Goal: Task Accomplishment & Management: Manage account settings

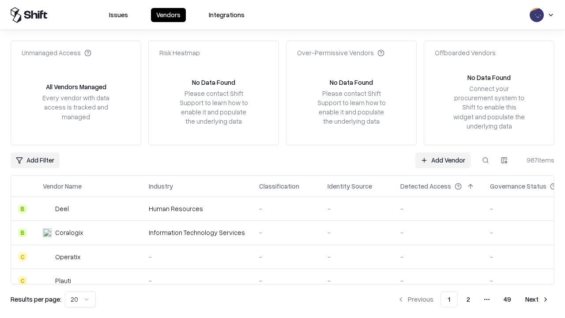
click at [443, 160] on link "Add Vendor" at bounding box center [442, 160] width 55 height 16
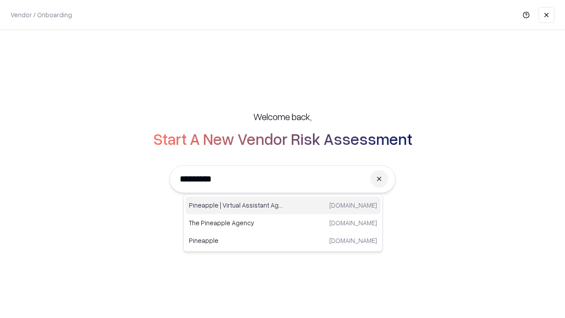
click at [283, 205] on div "Pineapple | Virtual Assistant Agency trypineapple.com" at bounding box center [282, 205] width 195 height 18
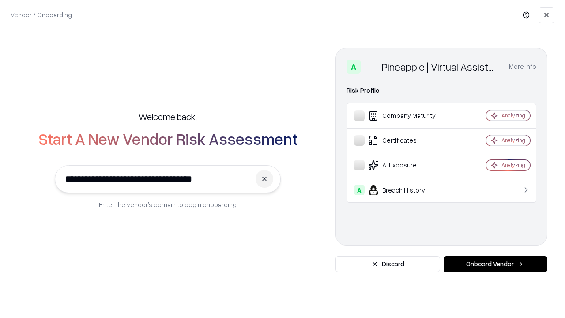
type input "**********"
click at [495, 264] on button "Onboard Vendor" at bounding box center [495, 264] width 104 height 16
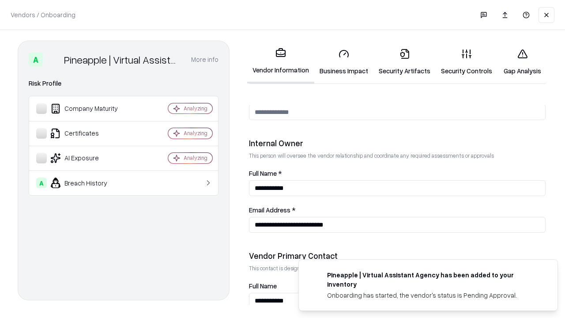
scroll to position [457, 0]
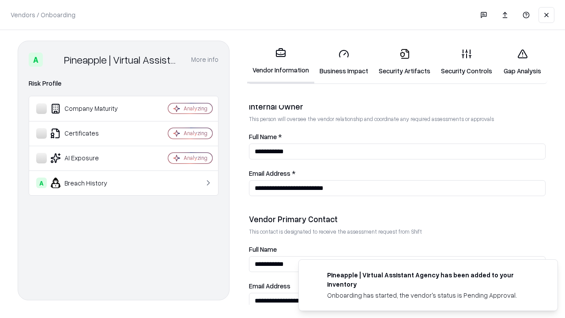
click at [344, 62] on link "Business Impact" at bounding box center [343, 61] width 59 height 41
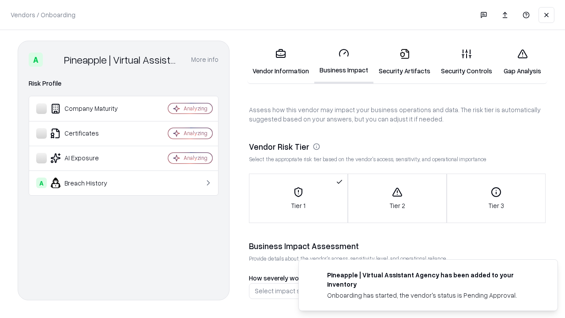
click at [404, 62] on link "Security Artifacts" at bounding box center [404, 61] width 62 height 41
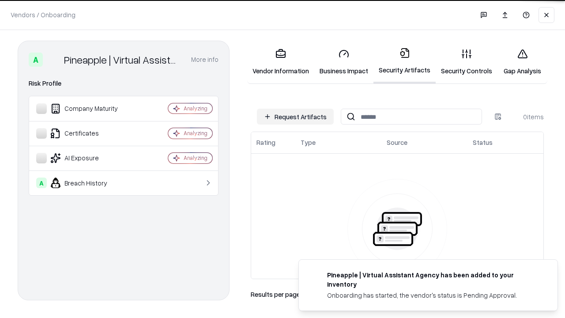
click at [295, 116] on button "Request Artifacts" at bounding box center [295, 117] width 77 height 16
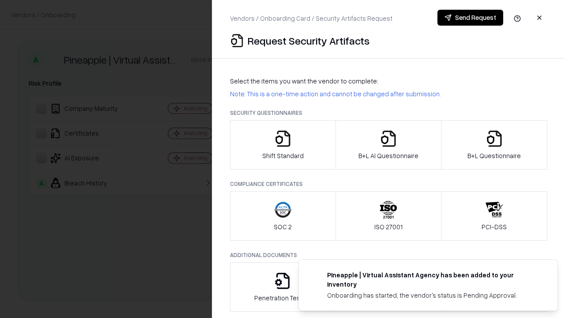
click at [282, 145] on icon "button" at bounding box center [283, 139] width 18 height 18
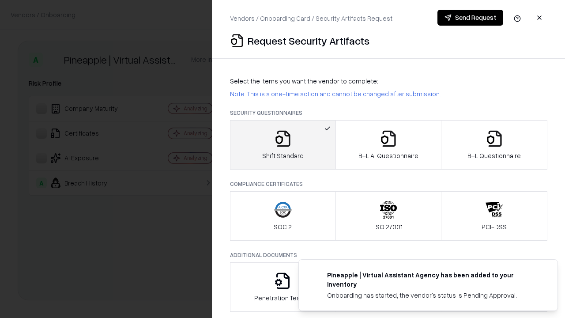
click at [470, 18] on button "Send Request" at bounding box center [470, 18] width 66 height 16
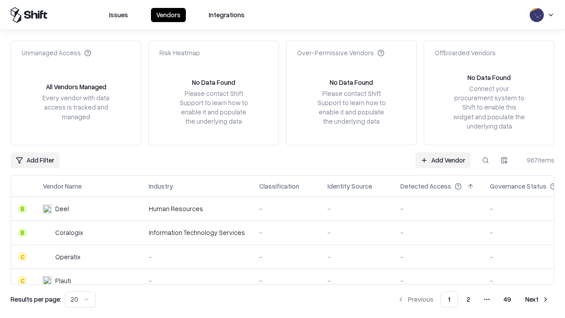
click at [485, 160] on button at bounding box center [485, 160] width 16 height 16
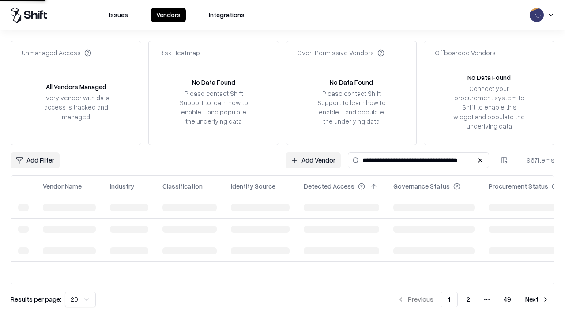
type input "**********"
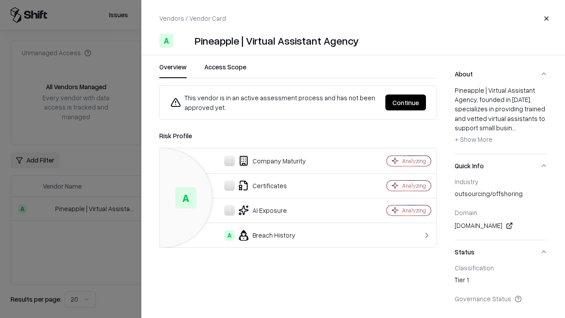
click at [406, 102] on button "Continue" at bounding box center [405, 102] width 41 height 16
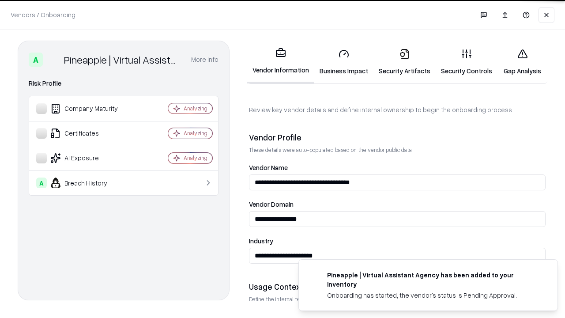
click at [404, 62] on link "Security Artifacts" at bounding box center [404, 61] width 62 height 41
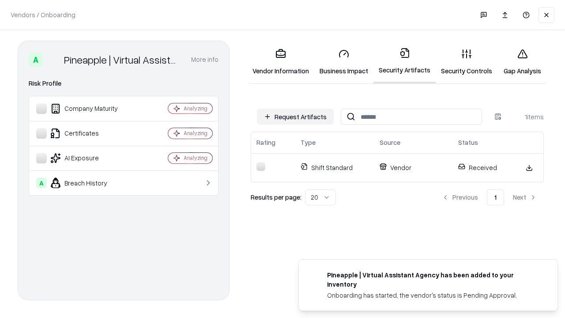
click at [466, 62] on link "Security Controls" at bounding box center [467, 61] width 62 height 41
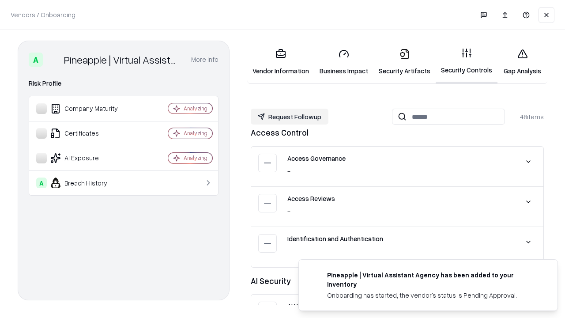
click at [289, 116] on button "Request Followup" at bounding box center [290, 117] width 78 height 16
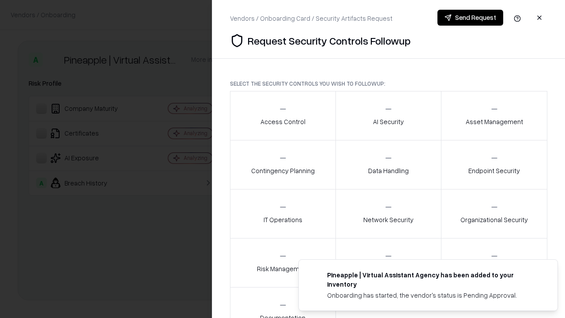
click at [282, 116] on div "Access Control" at bounding box center [282, 116] width 45 height 22
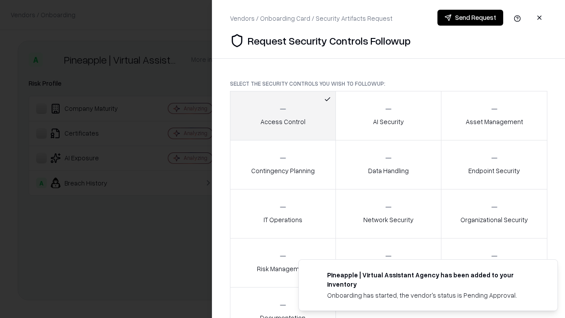
click at [470, 18] on button "Send Request" at bounding box center [470, 18] width 66 height 16
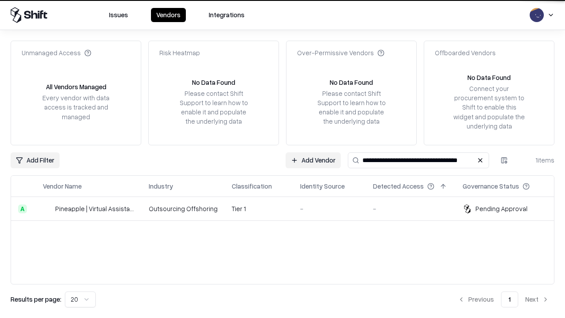
type input "**********"
click at [288, 208] on td "Tier 1" at bounding box center [259, 209] width 68 height 24
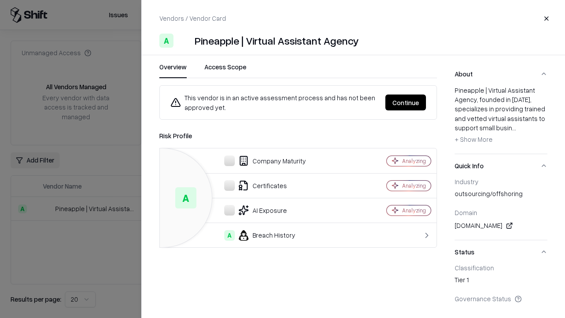
click at [406, 102] on button "Continue" at bounding box center [405, 102] width 41 height 16
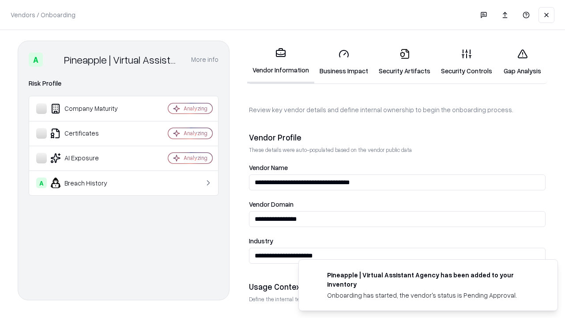
click at [522, 62] on link "Gap Analysis" at bounding box center [522, 61] width 50 height 41
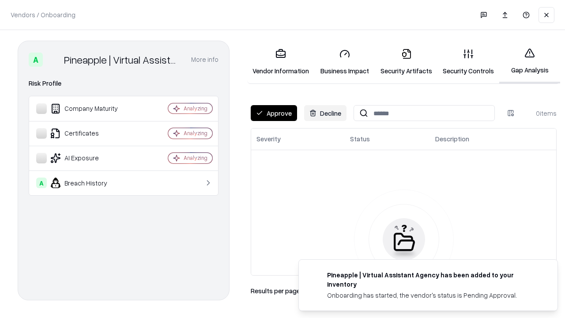
click at [274, 113] on button "Approve" at bounding box center [274, 113] width 46 height 16
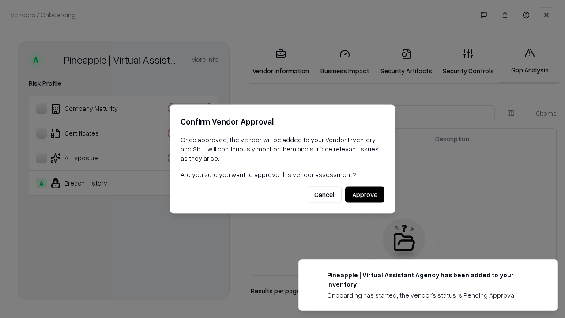
click at [364, 194] on button "Approve" at bounding box center [364, 195] width 39 height 16
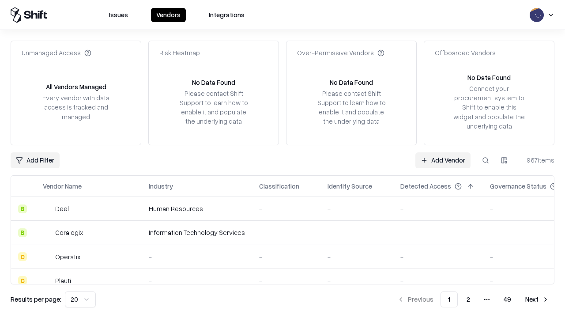
type input "**********"
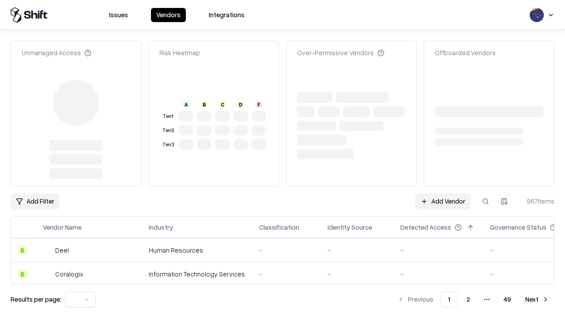
click at [443, 201] on link "Add Vendor" at bounding box center [442, 201] width 55 height 16
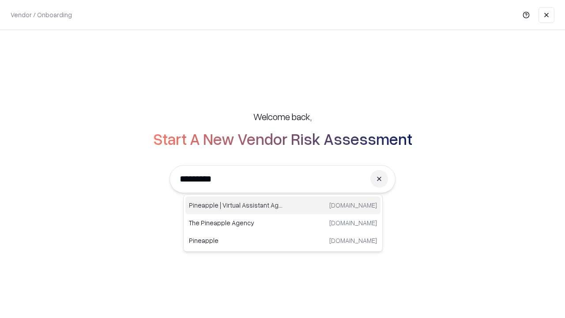
click at [283, 205] on div "Pineapple | Virtual Assistant Agency trypineapple.com" at bounding box center [282, 205] width 195 height 18
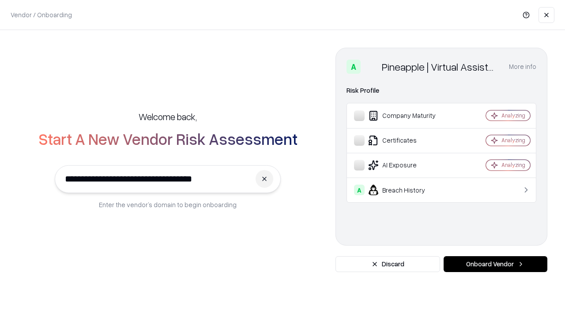
type input "**********"
click at [495, 264] on button "Onboard Vendor" at bounding box center [495, 264] width 104 height 16
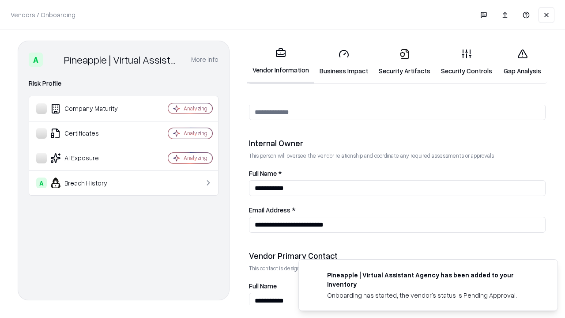
scroll to position [457, 0]
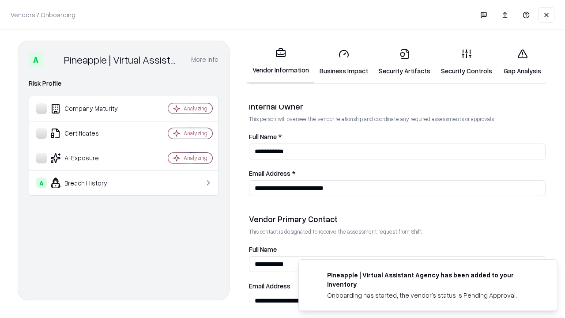
click at [522, 62] on link "Gap Analysis" at bounding box center [522, 61] width 50 height 41
